Goal: Check status: Check status

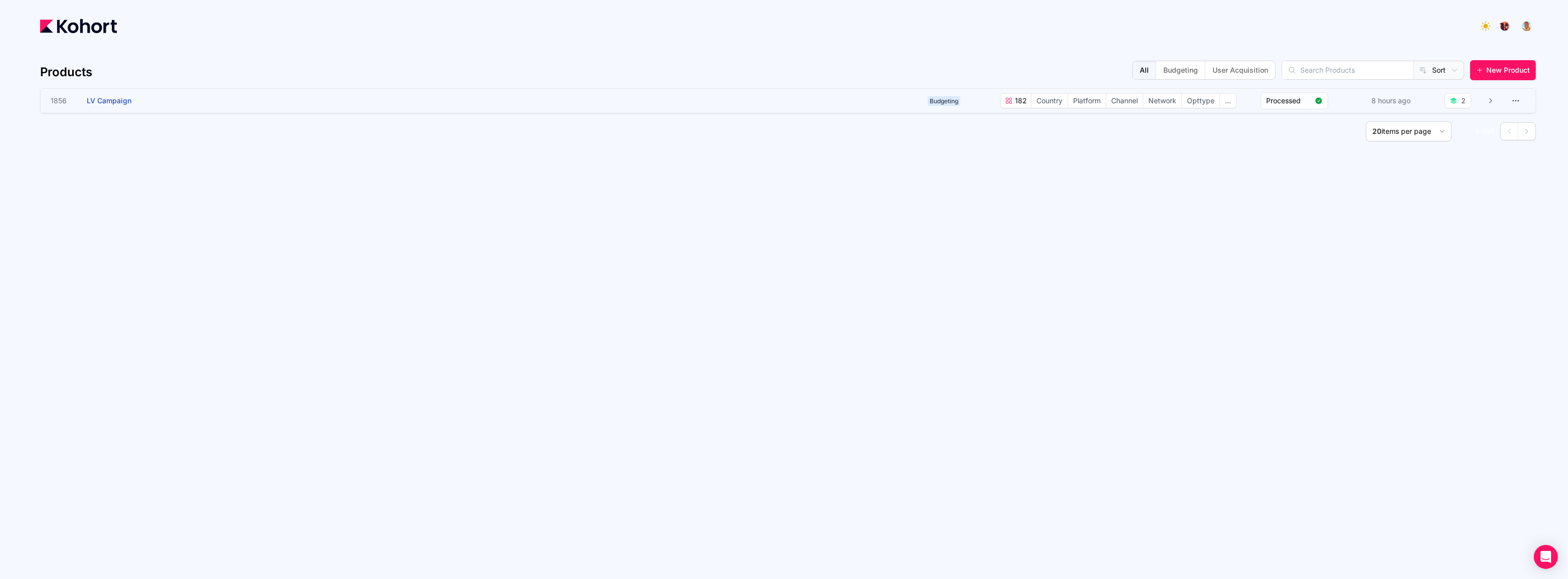
click at [622, 100] on app-overlay-popup "1856 LV Campaign" at bounding box center [487, 101] width 873 height 24
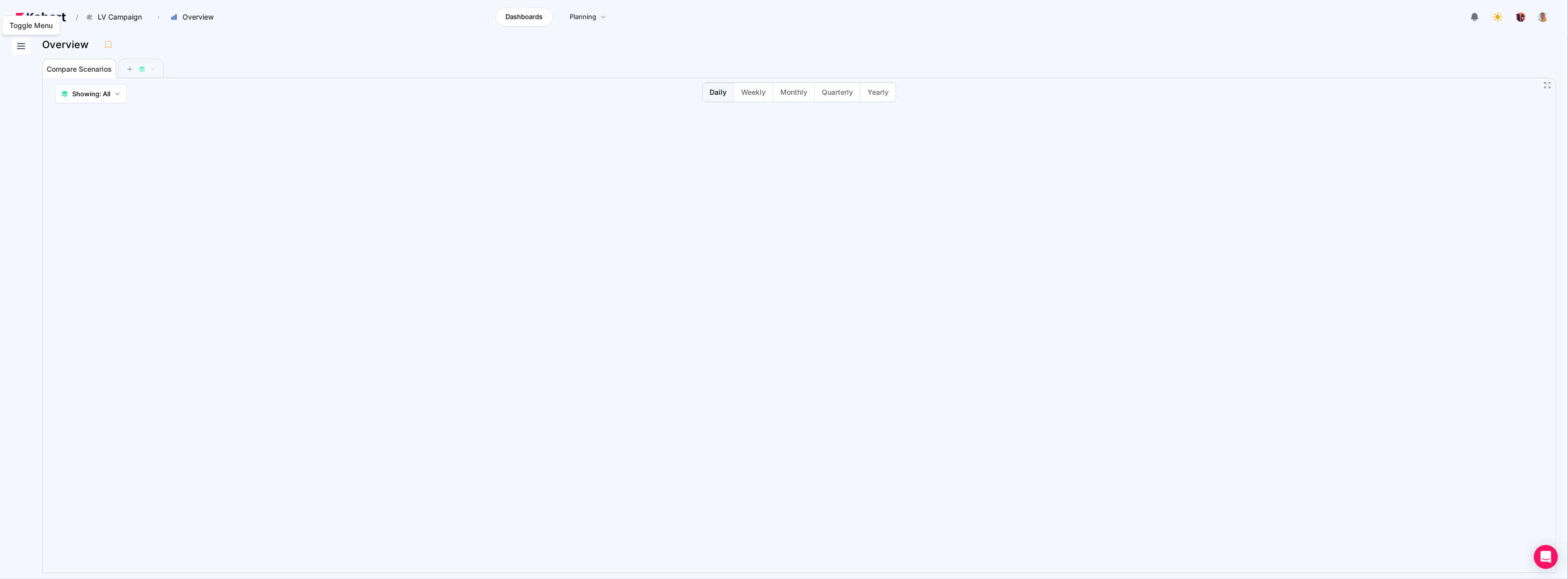
click at [24, 44] on icon at bounding box center [21, 46] width 12 height 12
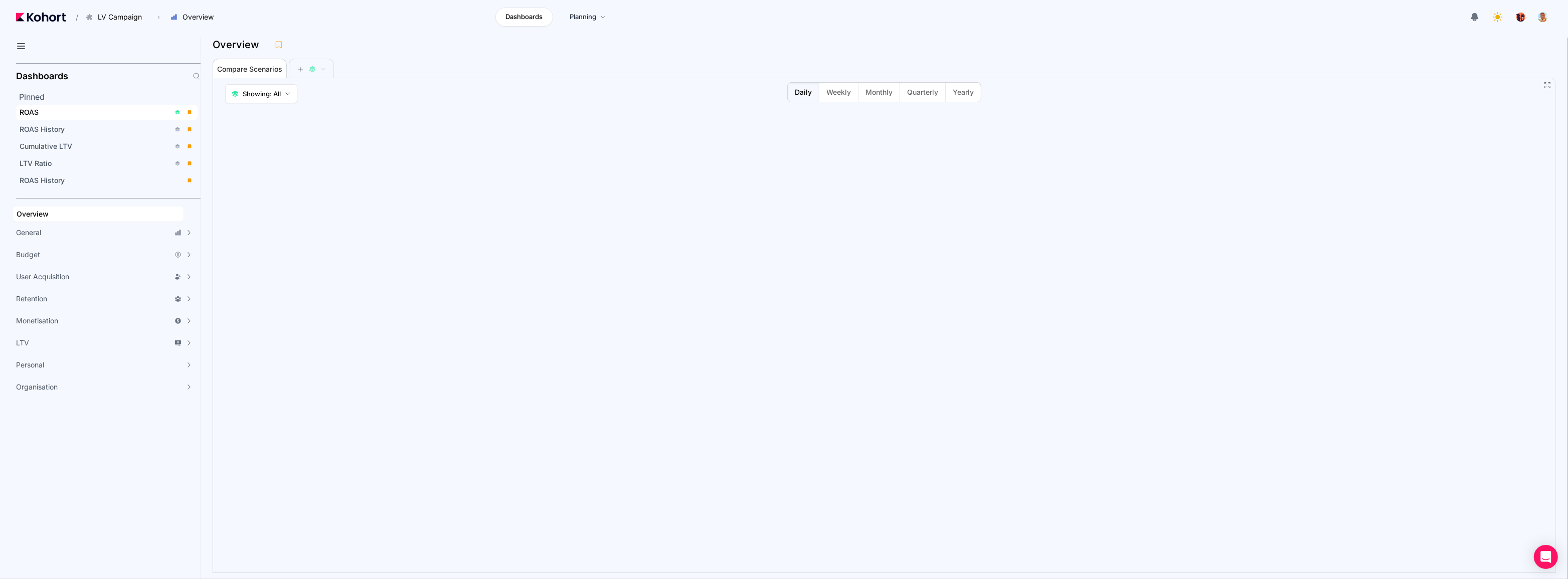
click at [83, 110] on div "ROAS" at bounding box center [94, 112] width 150 height 10
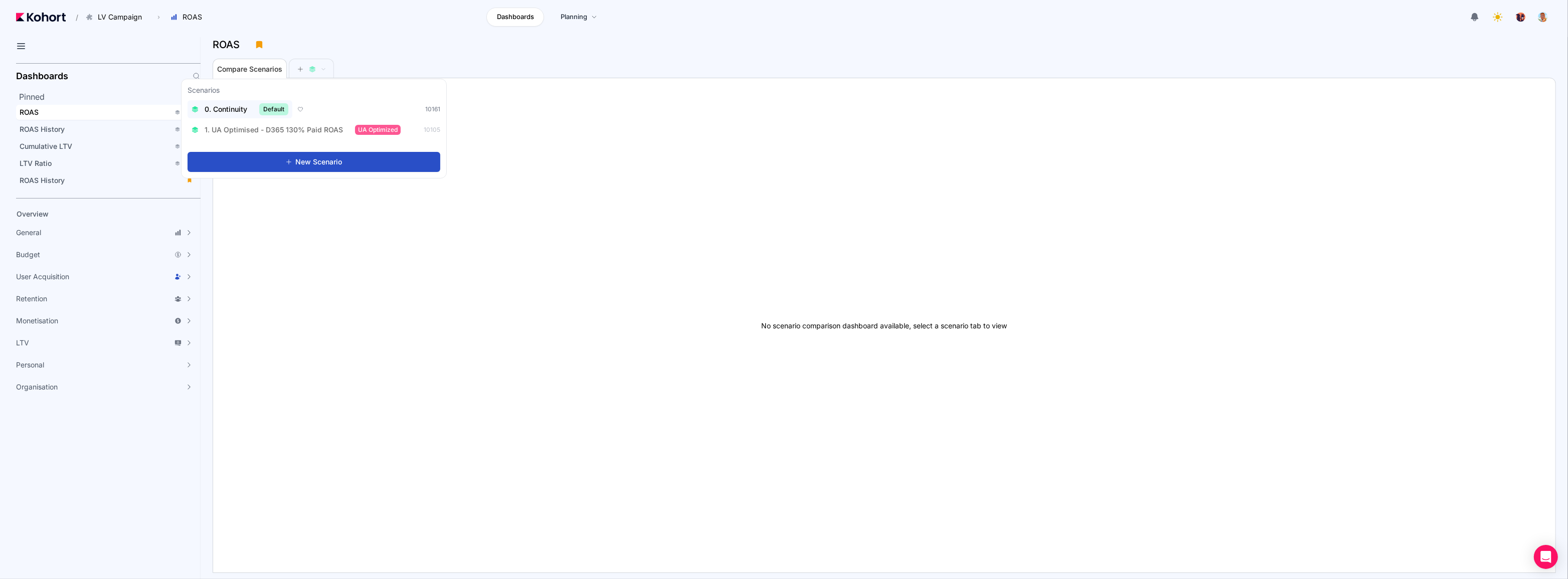
click at [248, 110] on div "0. Continuity Default" at bounding box center [240, 110] width 97 height 12
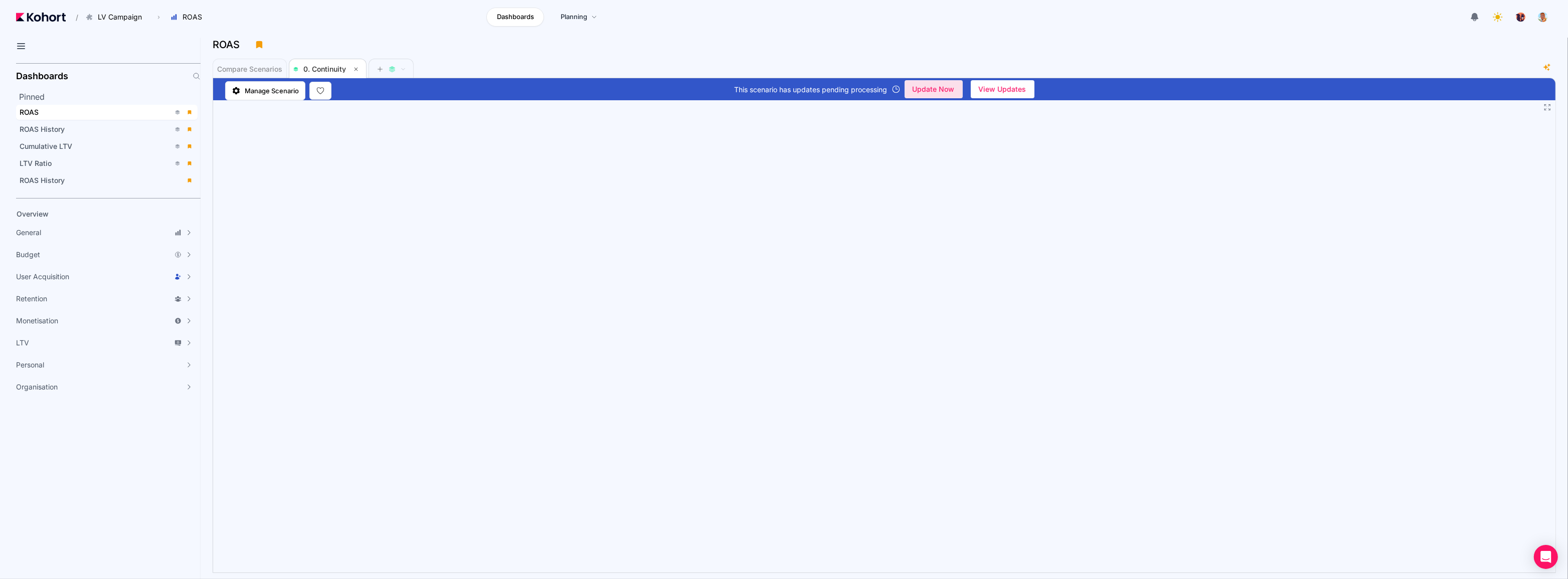
click at [875, 89] on span "Update Now" at bounding box center [933, 89] width 42 height 15
